Goal: Navigation & Orientation: Go to known website

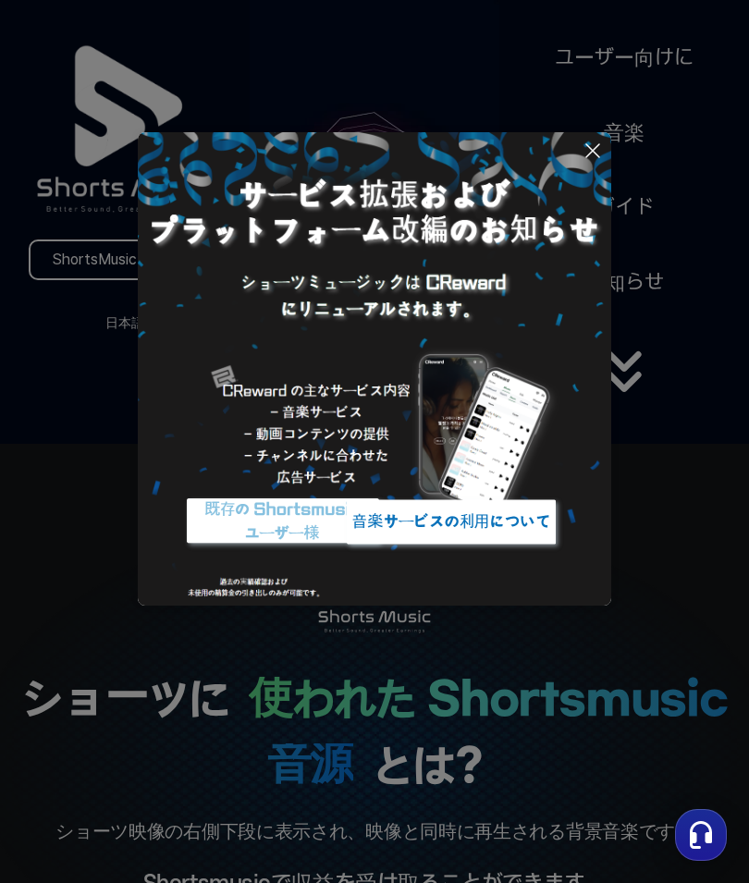
click at [593, 147] on icon at bounding box center [592, 151] width 22 height 22
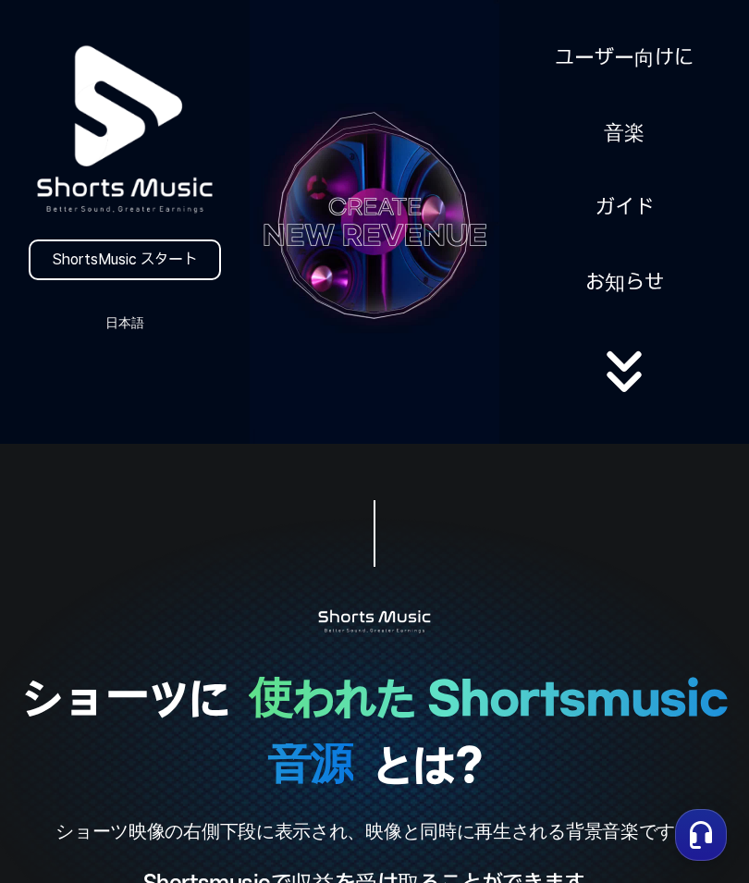
click at [120, 335] on button "日本語" at bounding box center [124, 323] width 89 height 26
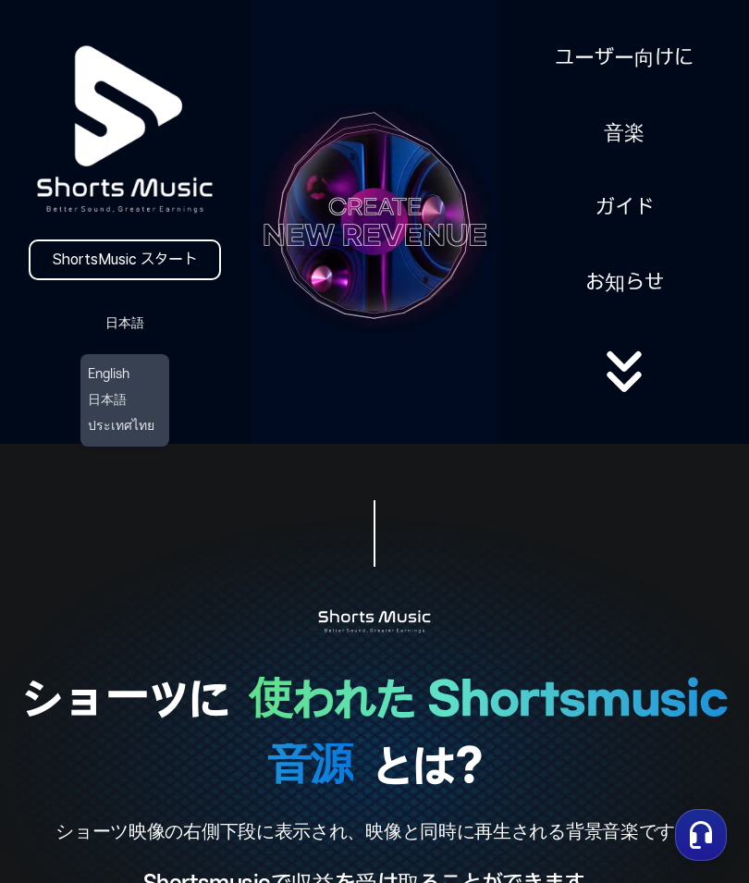
click at [128, 404] on button "日本語" at bounding box center [125, 400] width 74 height 18
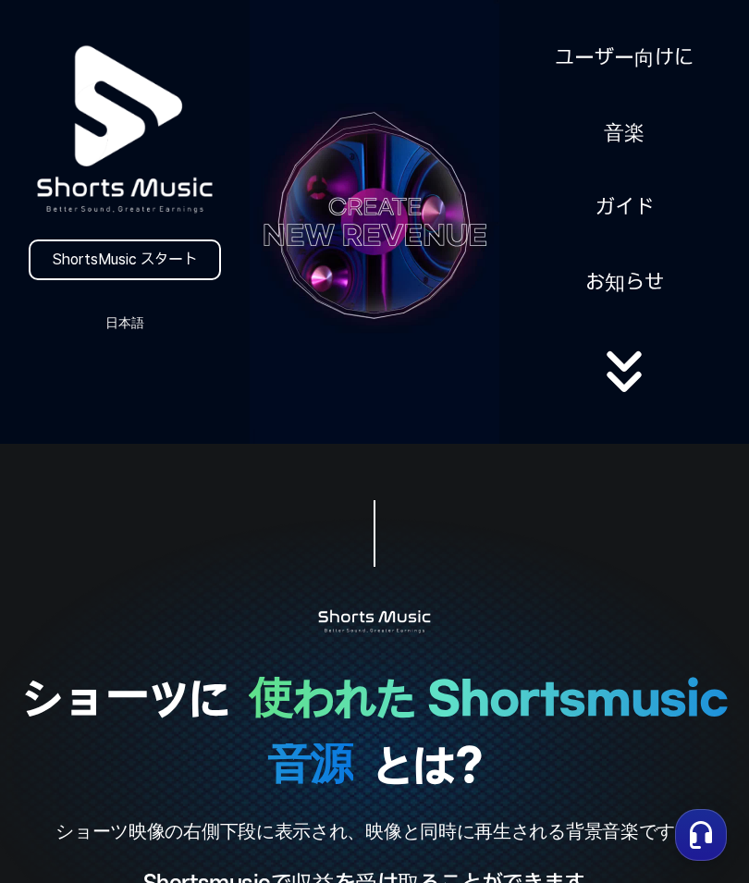
click at [133, 260] on link "ShortsMusic スタート" at bounding box center [125, 259] width 192 height 41
